Goal: Check status: Check status

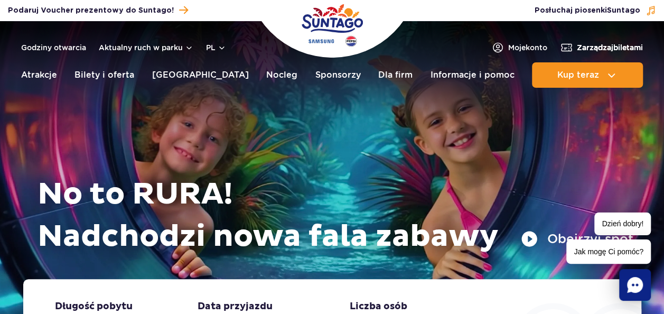
click at [606, 52] on span "Zarządzaj biletami" at bounding box center [610, 47] width 66 height 11
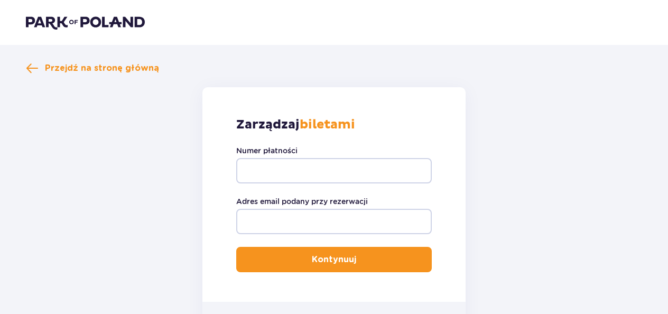
click at [35, 74] on div "Przejdź na stronę główną Zarządzaj biletami Numer płatności Adres email podany …" at bounding box center [334, 205] width 616 height 286
click at [97, 69] on span "Przejdź na stronę główną" at bounding box center [102, 68] width 114 height 12
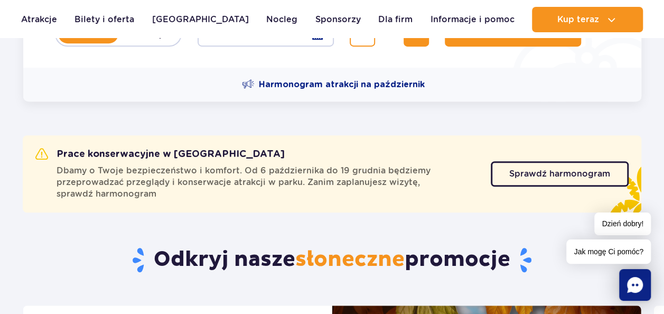
scroll to position [317, 0]
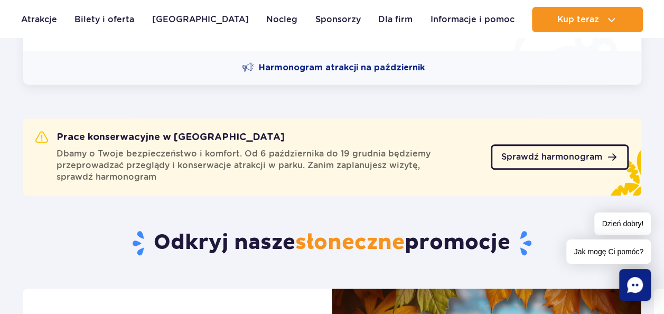
click at [505, 154] on span "Sprawdź harmonogram" at bounding box center [551, 157] width 101 height 8
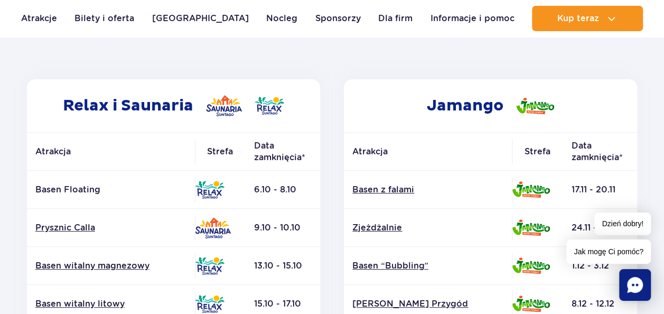
scroll to position [106, 0]
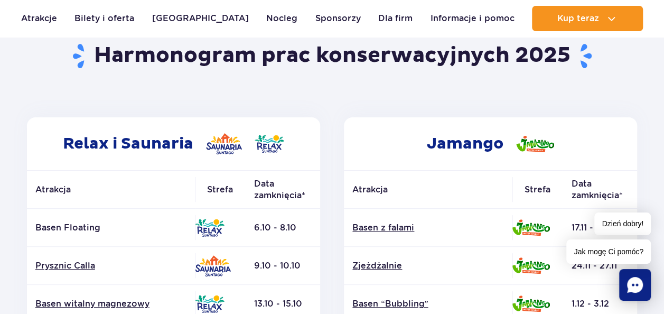
click at [346, 79] on header "Powrót do strony głównej Harmonogram prac konserwacyjnych 2025" at bounding box center [332, 62] width 618 height 109
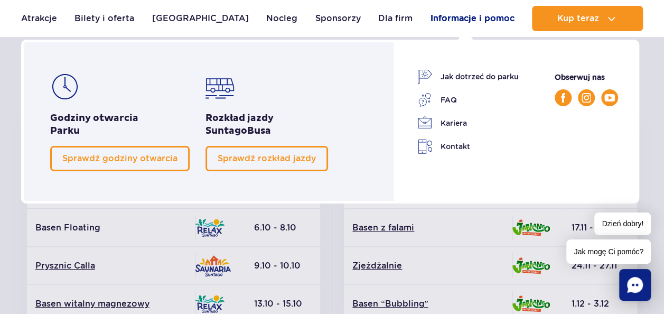
click at [470, 18] on link "Informacje i pomoc" at bounding box center [472, 18] width 84 height 25
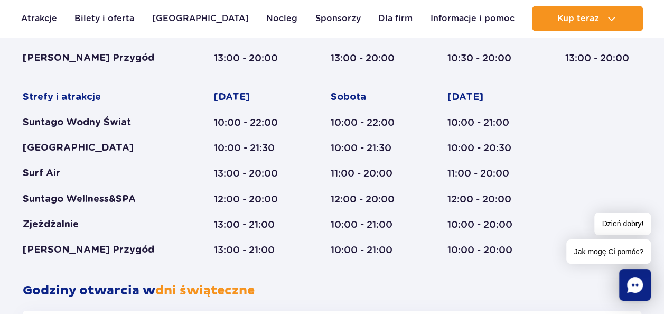
scroll to position [792, 0]
